Goal: Task Accomplishment & Management: Complete application form

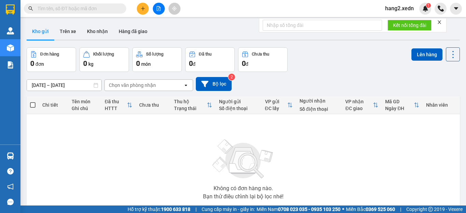
click at [441, 22] on icon "close" at bounding box center [439, 22] width 5 height 5
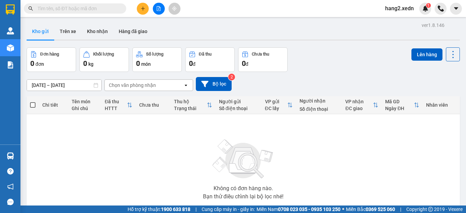
click at [139, 10] on button at bounding box center [143, 9] width 12 height 12
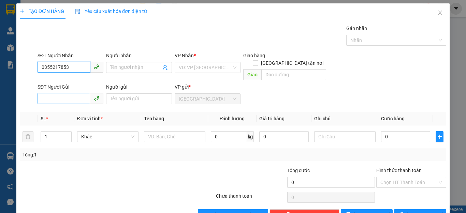
type input "0355217853"
click at [56, 93] on input "SĐT Người Gửi" at bounding box center [64, 98] width 53 height 11
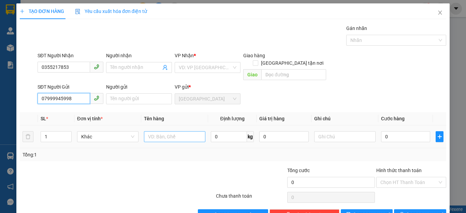
type input "07999945998"
click at [169, 131] on input "text" at bounding box center [174, 136] width 61 height 11
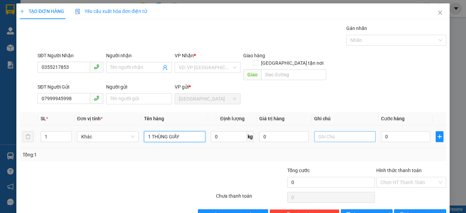
type input "1 THÙNG GIẤY"
click at [333, 131] on input "text" at bounding box center [344, 136] width 61 height 11
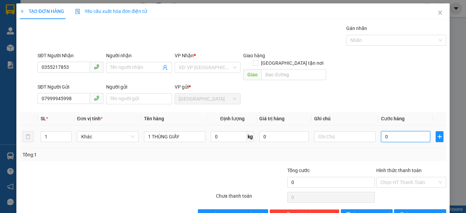
click at [402, 131] on input "0" at bounding box center [405, 136] width 49 height 11
type input "5"
type input "50"
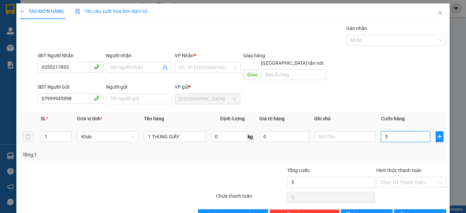
type input "50"
type input "500"
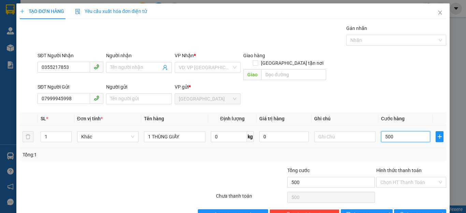
type input "5.000"
type input "50.000"
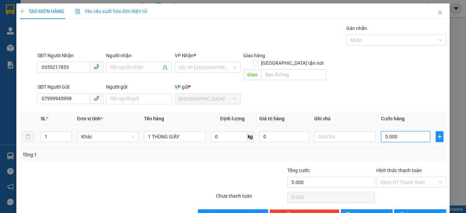
type input "50.000"
type input "5.000"
type input "500"
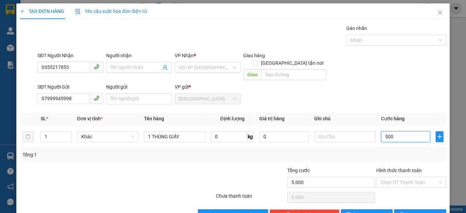
type input "500"
type input "50"
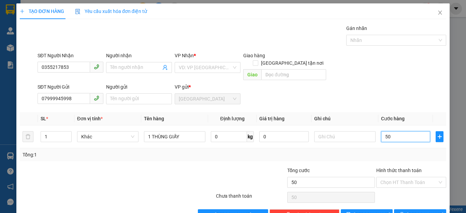
type input "5"
type input "0"
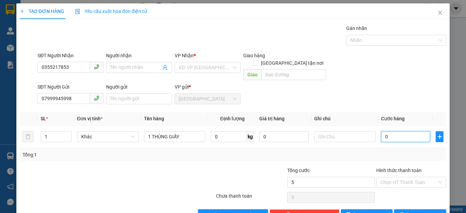
type input "0"
type input "04"
type input "4"
type input "0"
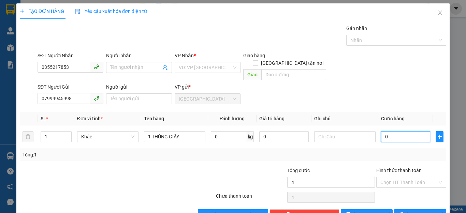
type input "0"
click at [381, 131] on input "0" at bounding box center [405, 136] width 49 height 11
type input "40"
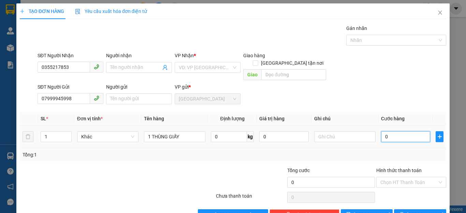
type input "40"
type input "400"
type input "4.000"
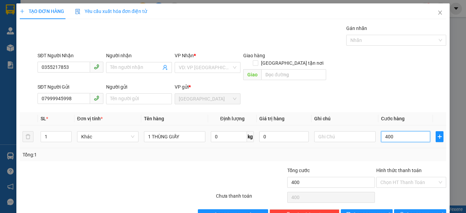
type input "4.000"
type input "40.000"
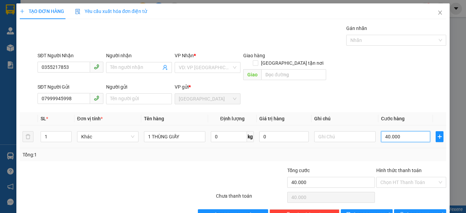
type input "400.000"
type input "40.000"
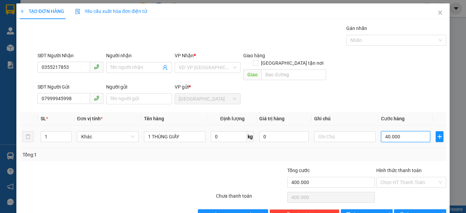
type input "40.000"
click at [407, 178] on input "Hình thức thanh toán" at bounding box center [409, 183] width 57 height 10
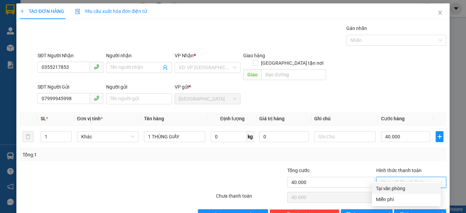
click at [404, 186] on div "Tại văn phòng" at bounding box center [406, 189] width 61 height 8
type input "0"
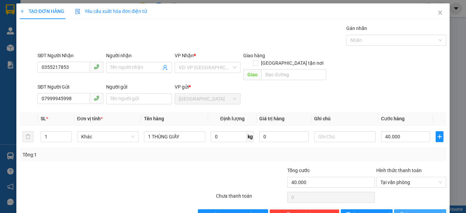
click at [418, 211] on span "[PERSON_NAME] và In" at bounding box center [431, 215] width 48 height 8
click at [190, 64] on input "search" at bounding box center [205, 67] width 53 height 10
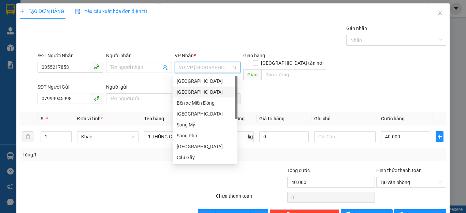
click at [192, 90] on div "[GEOGRAPHIC_DATA]" at bounding box center [205, 92] width 57 height 8
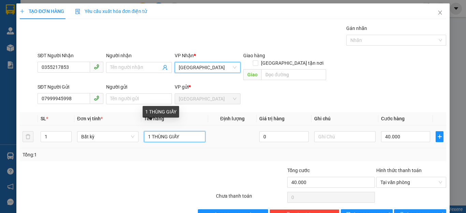
click at [191, 131] on input "1 THÙNG GIẤY" at bounding box center [174, 136] width 61 height 11
type input "1 THÙNG GIẤY"
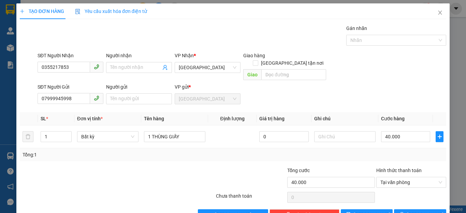
click at [432, 83] on div "SĐT Người Gửi 07999945998 Người gửi Tên người gửi VP gửi * [GEOGRAPHIC_DATA]" at bounding box center [242, 95] width 412 height 24
click at [420, 211] on span "[PERSON_NAME] và In" at bounding box center [431, 215] width 48 height 8
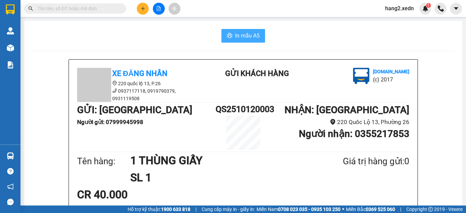
click at [237, 34] on span "In mẫu A5" at bounding box center [247, 35] width 25 height 9
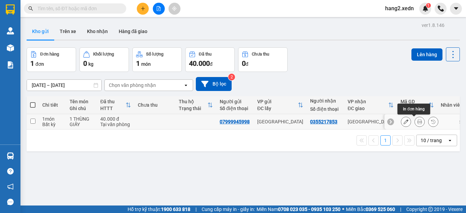
click at [418, 121] on icon at bounding box center [420, 121] width 5 height 5
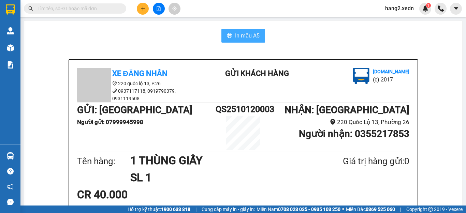
click at [240, 33] on span "In mẫu A5" at bounding box center [247, 35] width 25 height 9
